Goal: Browse casually: Explore the website without a specific task or goal

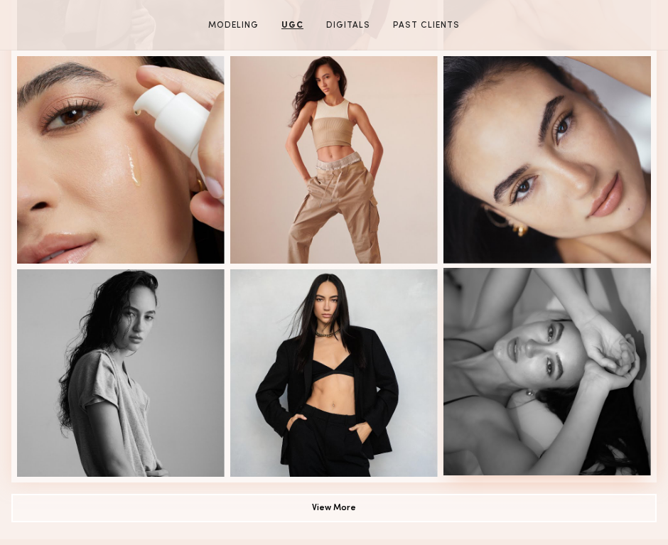
scroll to position [802, 0]
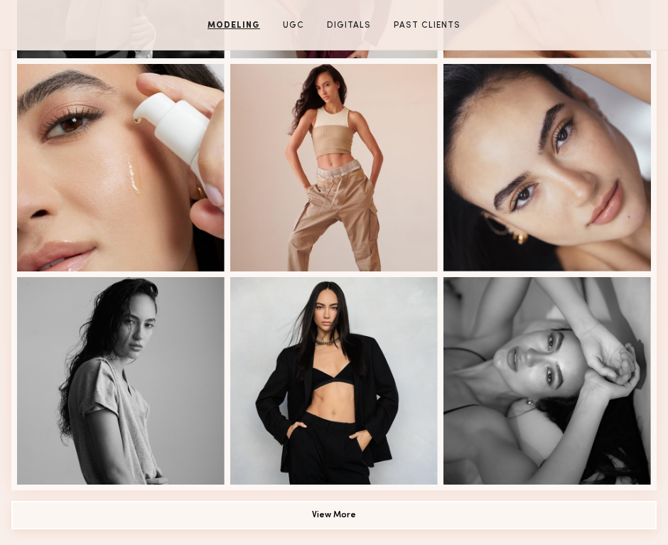
click at [335, 514] on button "View More" at bounding box center [333, 515] width 645 height 28
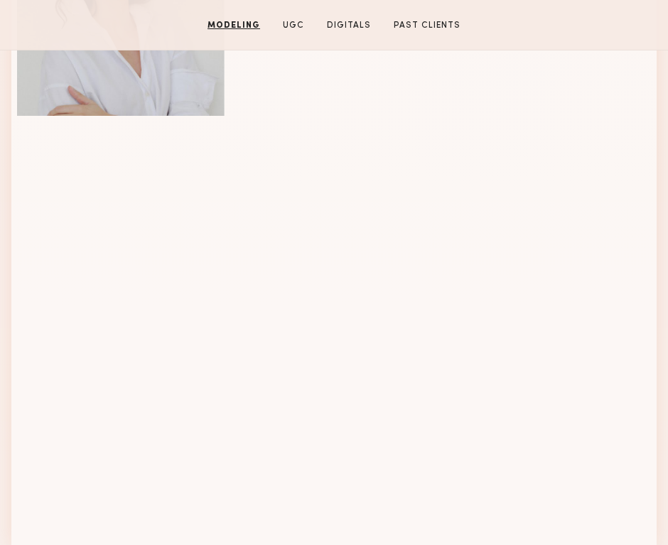
scroll to position [0, 0]
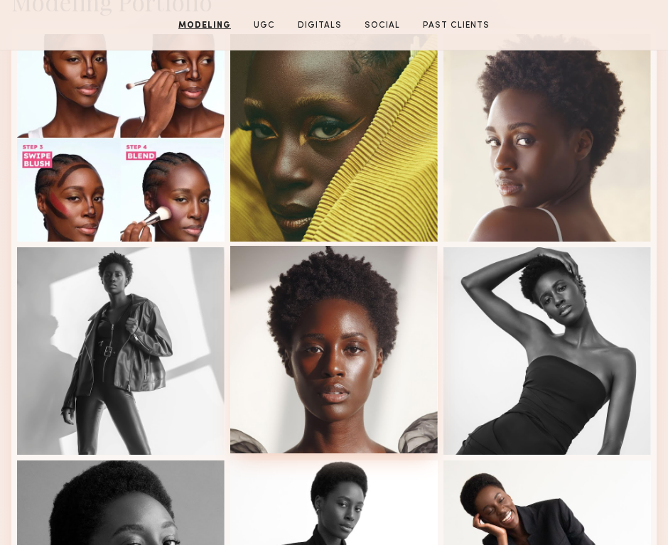
scroll to position [598, 0]
